Goal: Download file/media

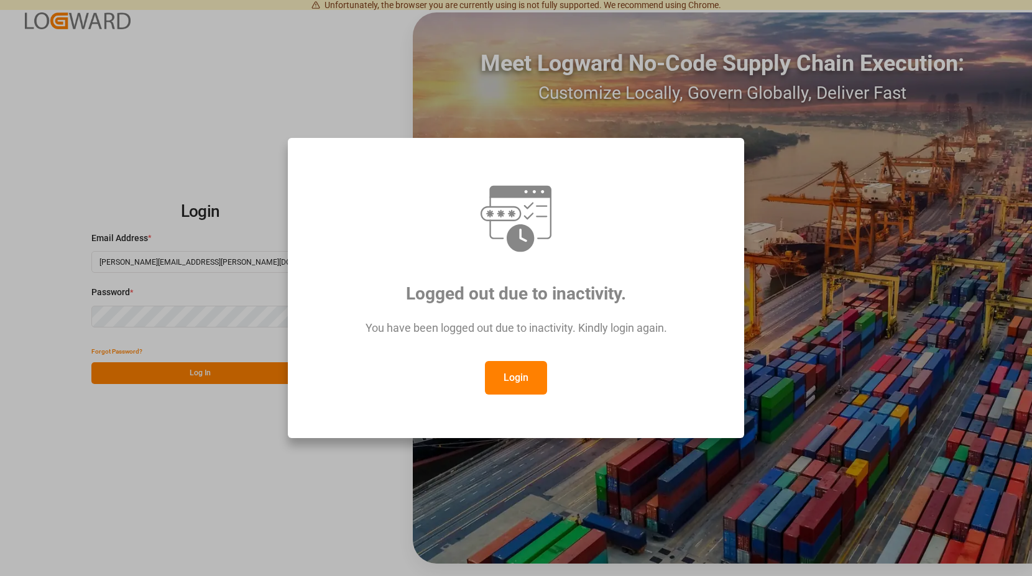
click at [525, 369] on button "Login" at bounding box center [516, 378] width 62 height 34
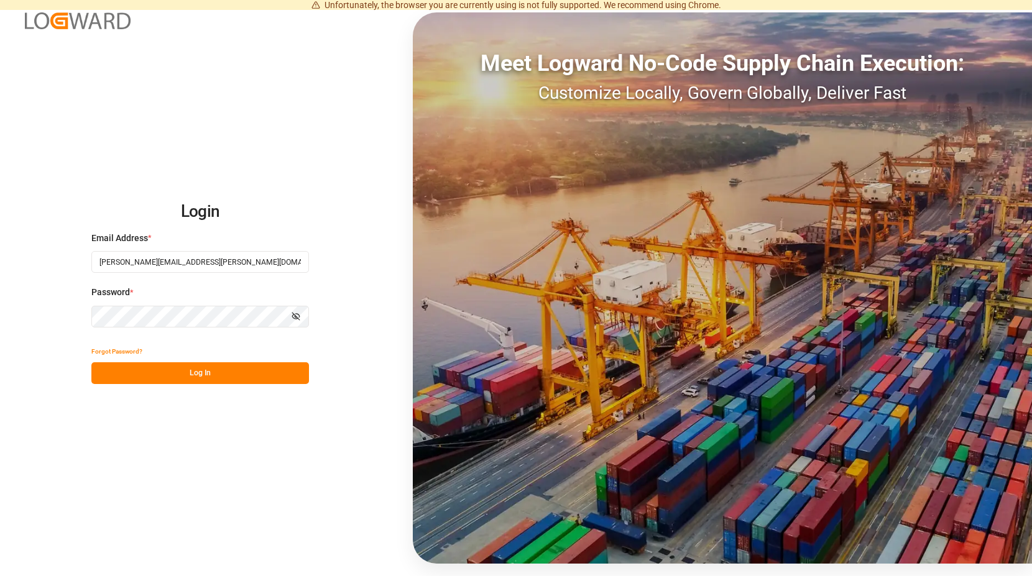
click at [200, 372] on button "Log In" at bounding box center [200, 374] width 218 height 22
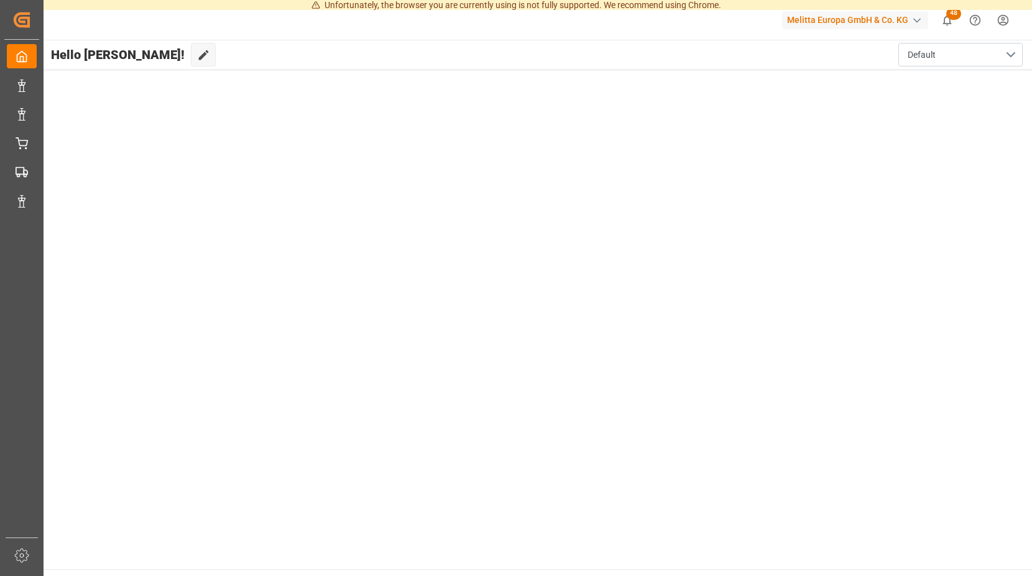
click at [914, 18] on div "button" at bounding box center [917, 20] width 12 height 12
click at [1003, 19] on html "Unfortunately, the browser you are currently using is not fully supported. We r…" at bounding box center [516, 288] width 1032 height 576
click at [1002, 20] on html "Unfortunately, the browser you are currently using is not fully supported. We r…" at bounding box center [516, 288] width 1032 height 576
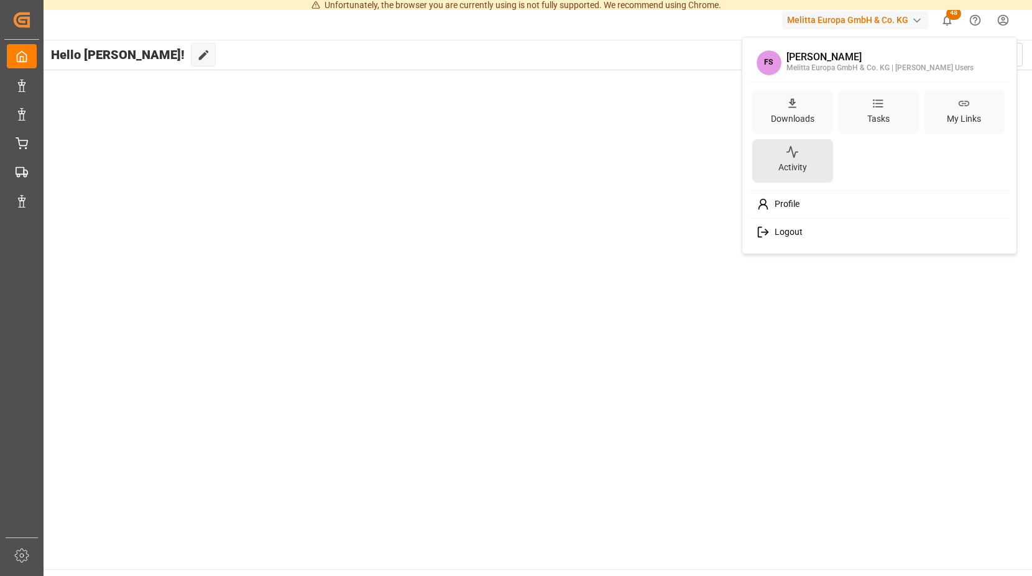
click at [792, 160] on div "Activity" at bounding box center [793, 168] width 34 height 18
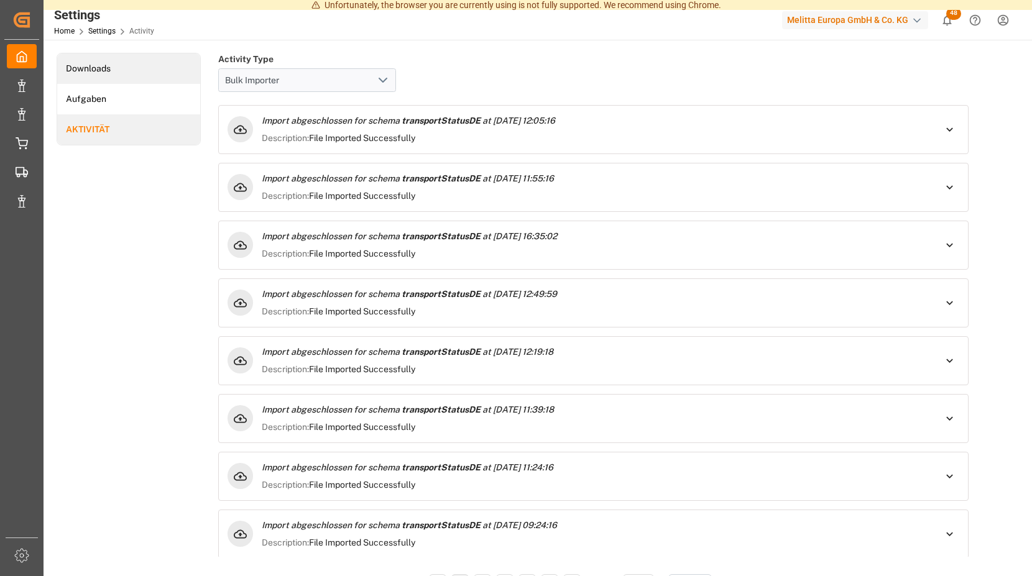
drag, startPoint x: 116, startPoint y: 74, endPoint x: 121, endPoint y: 64, distance: 11.1
click at [117, 74] on li "Downloads" at bounding box center [128, 68] width 143 height 30
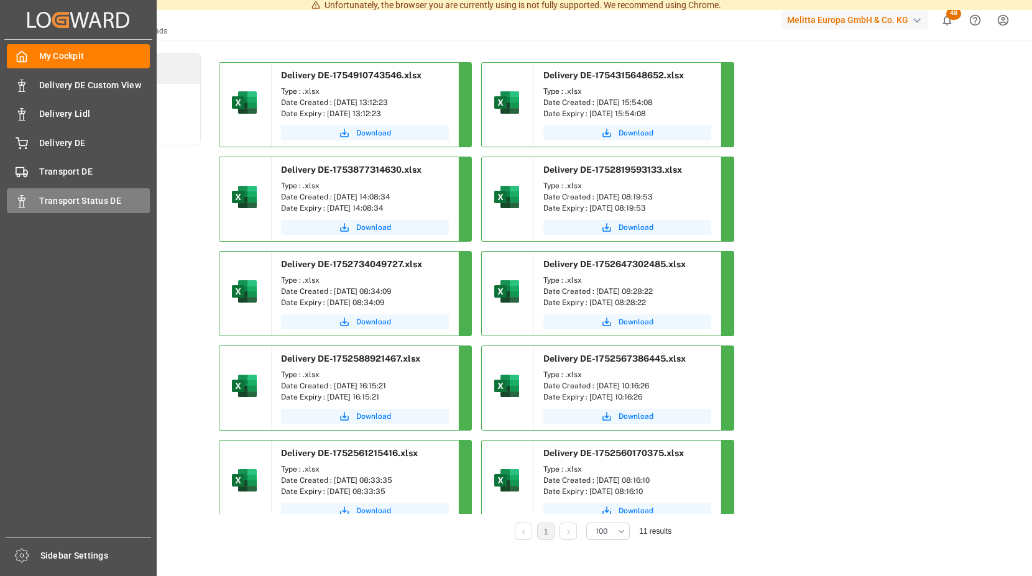
click at [22, 211] on div "Transport Status DE Transport Status DE" at bounding box center [78, 200] width 143 height 24
